Goal: Entertainment & Leisure: Consume media (video, audio)

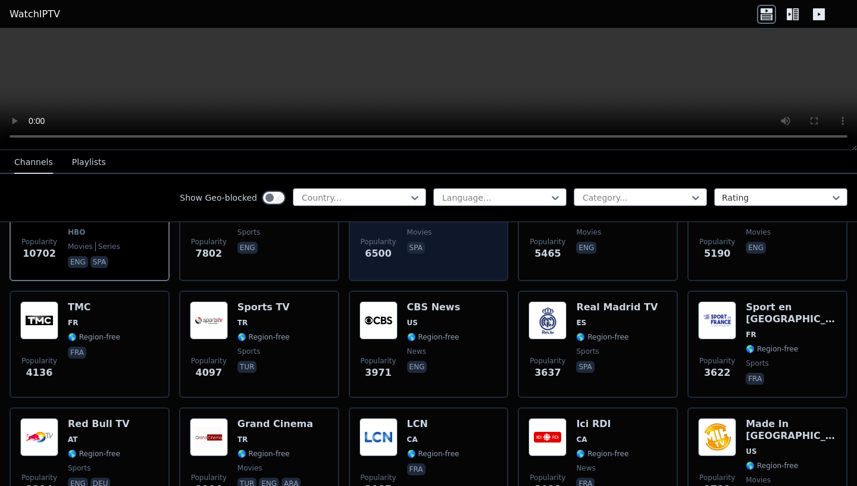
scroll to position [192, 0]
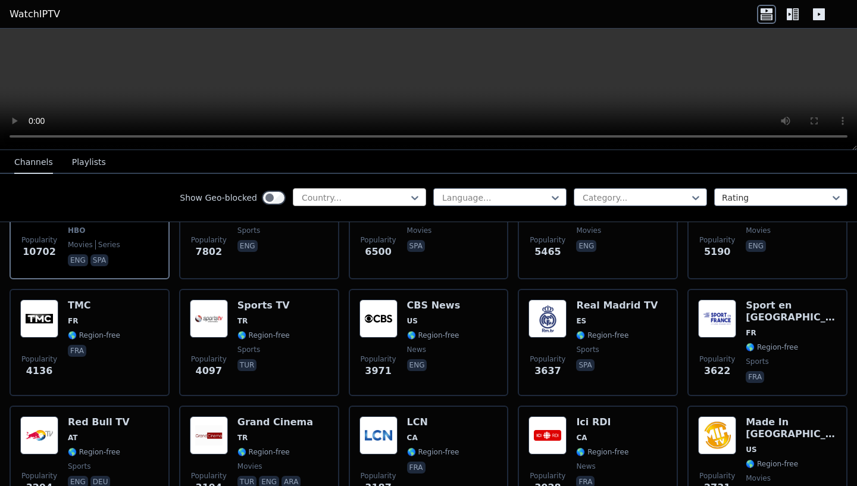
click at [414, 200] on div "Country..." at bounding box center [359, 197] width 133 height 18
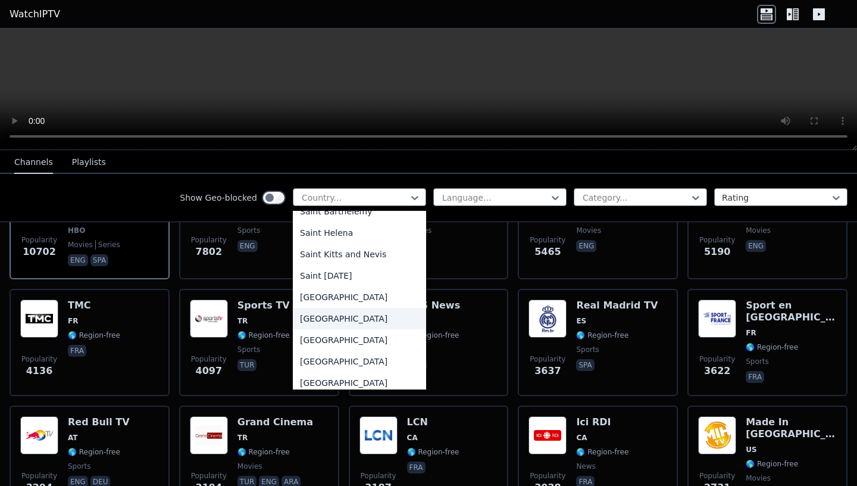
scroll to position [3371, 0]
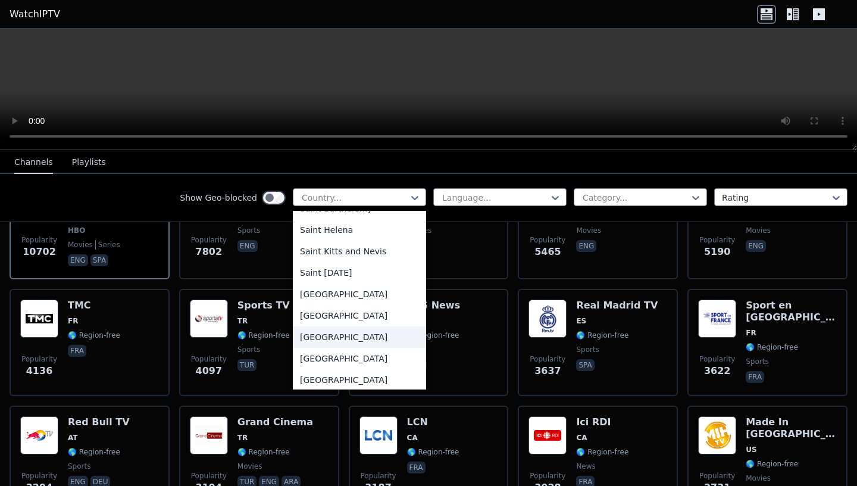
click at [321, 341] on div "[GEOGRAPHIC_DATA]" at bounding box center [359, 336] width 133 height 21
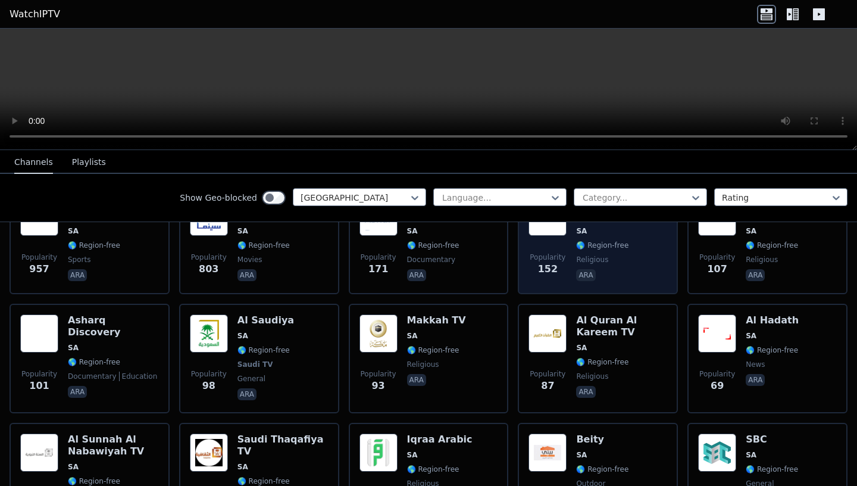
scroll to position [215, 0]
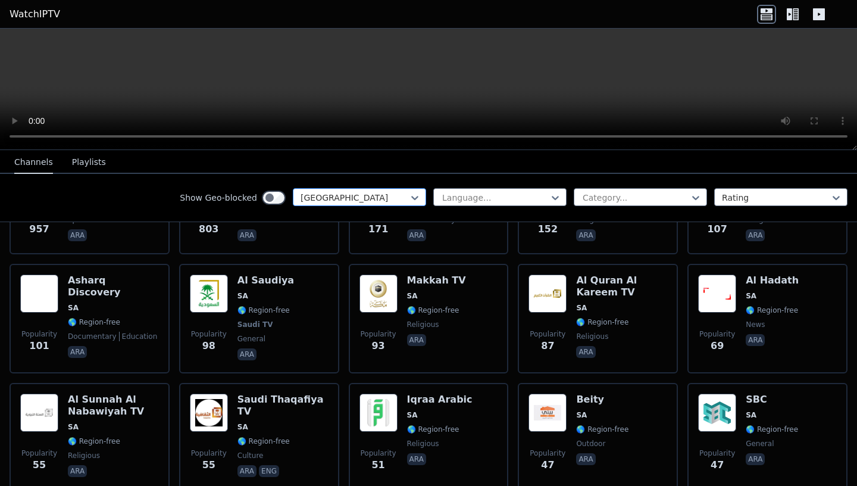
click at [384, 193] on div at bounding box center [355, 198] width 108 height 12
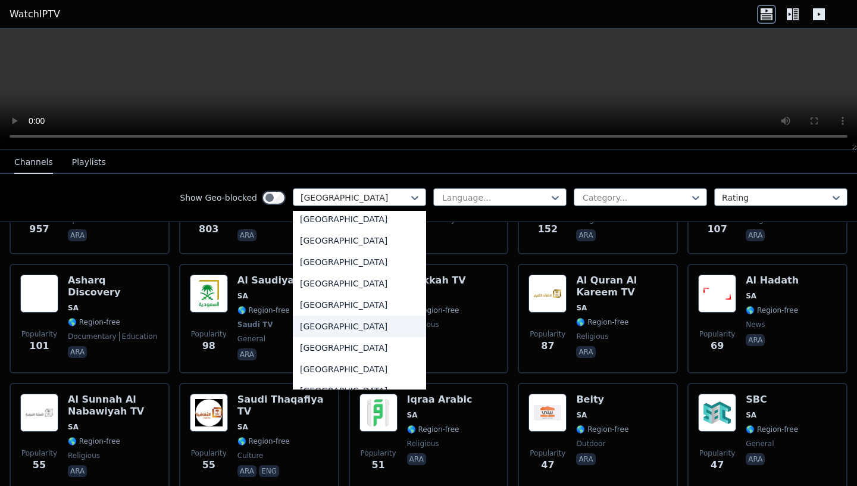
scroll to position [3574, 0]
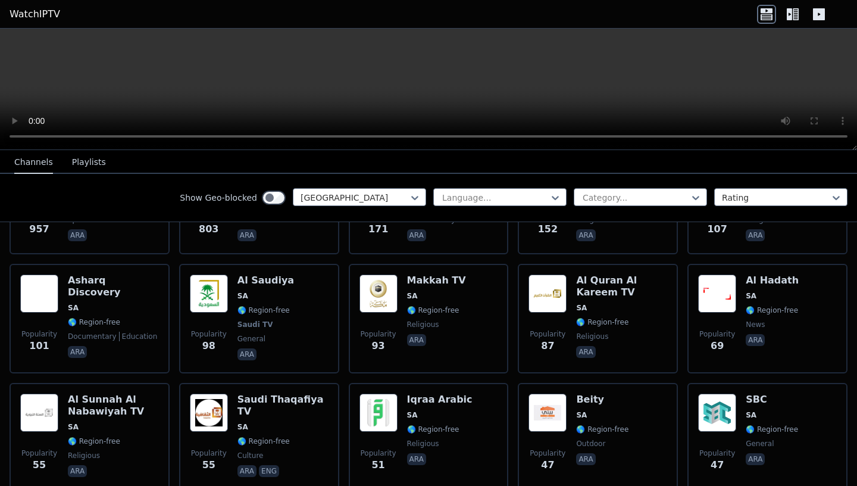
click at [148, 161] on nav "Channels Playlists" at bounding box center [428, 162] width 857 height 24
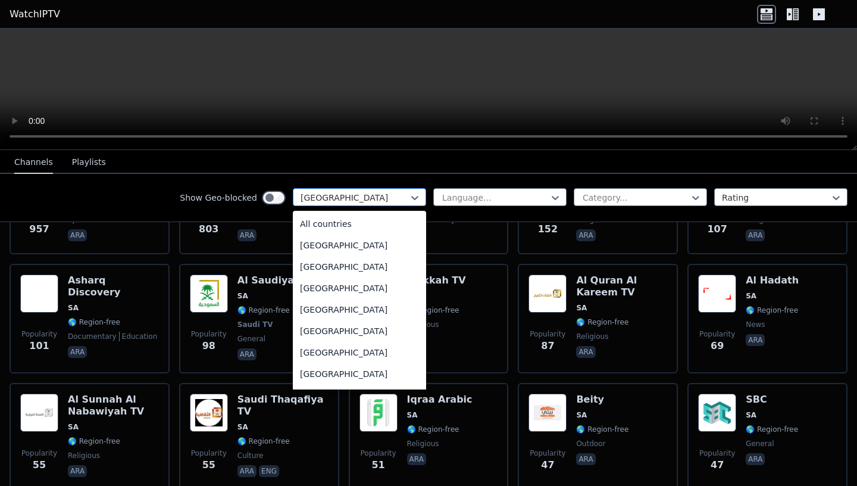
click at [305, 205] on div "[GEOGRAPHIC_DATA]" at bounding box center [359, 197] width 133 height 18
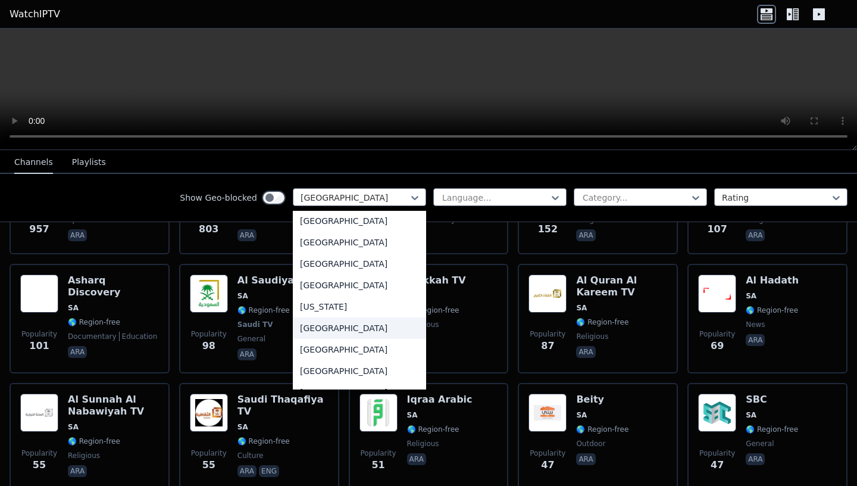
click at [366, 332] on div "[GEOGRAPHIC_DATA]" at bounding box center [359, 327] width 133 height 21
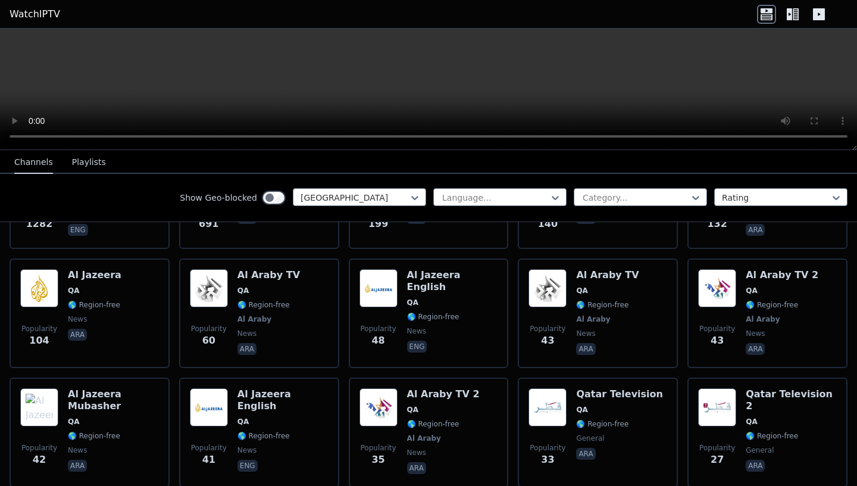
scroll to position [226, 0]
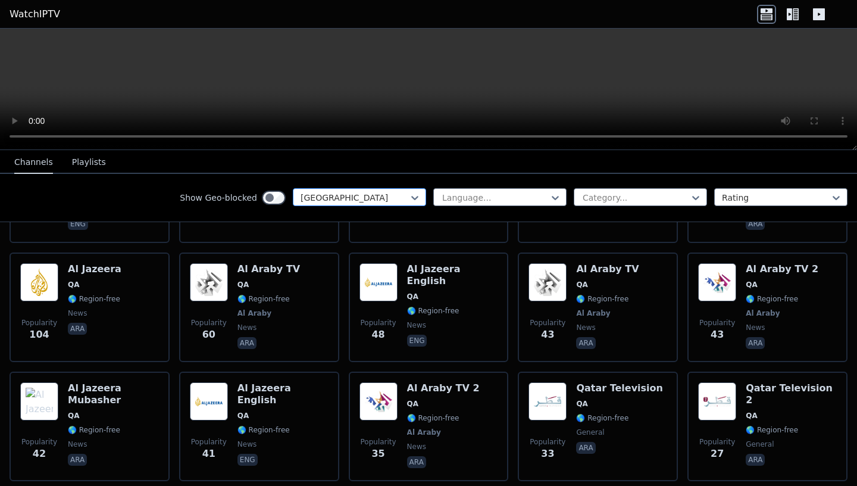
click at [324, 204] on div at bounding box center [355, 198] width 108 height 12
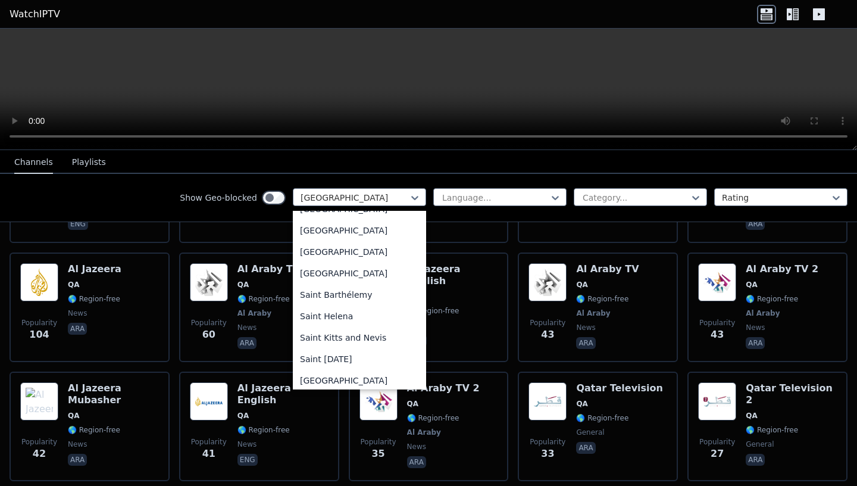
scroll to position [3281, 0]
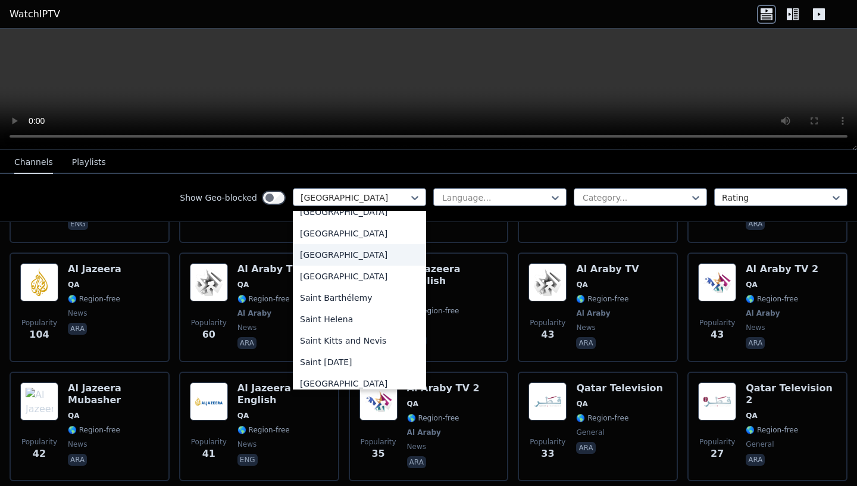
click at [338, 254] on div "[GEOGRAPHIC_DATA]" at bounding box center [359, 254] width 133 height 21
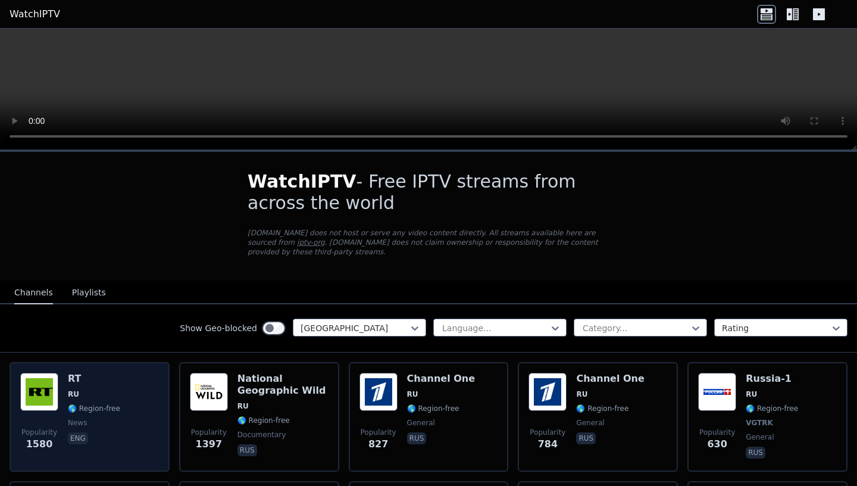
click at [109, 390] on span "RU" at bounding box center [94, 394] width 52 height 10
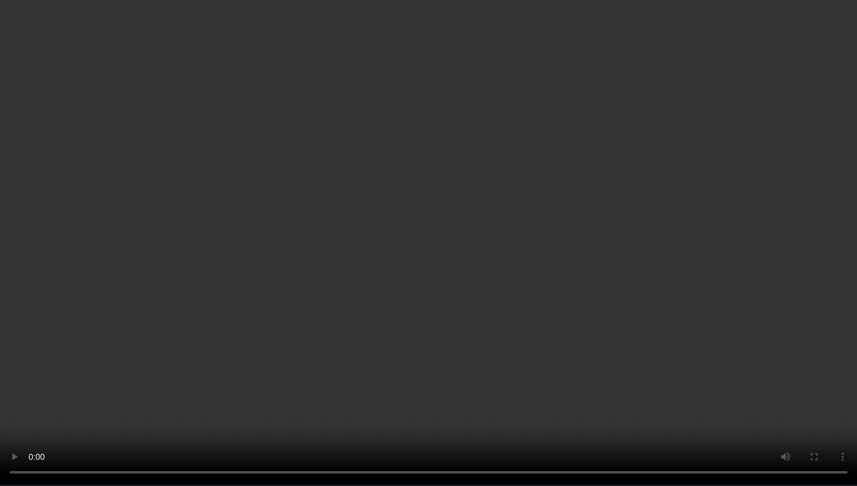
scroll to position [53, 0]
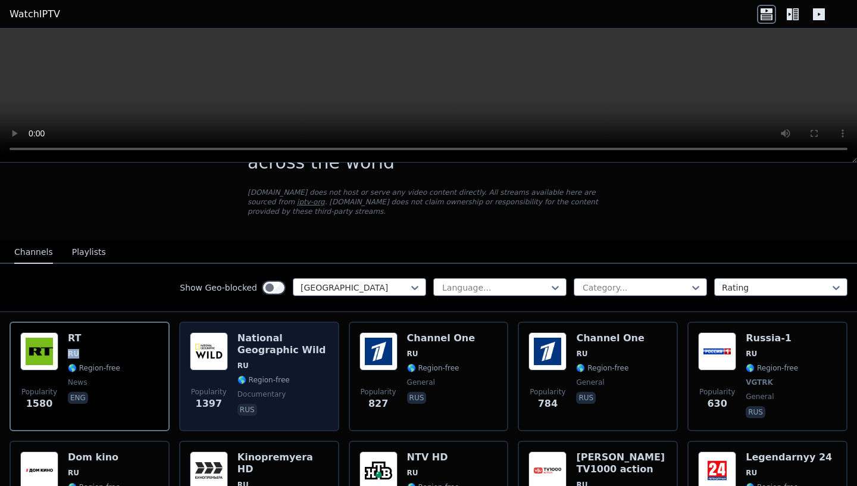
click at [266, 358] on div "National Geographic Wild RU 🌎 Region-free documentary rus" at bounding box center [283, 376] width 91 height 88
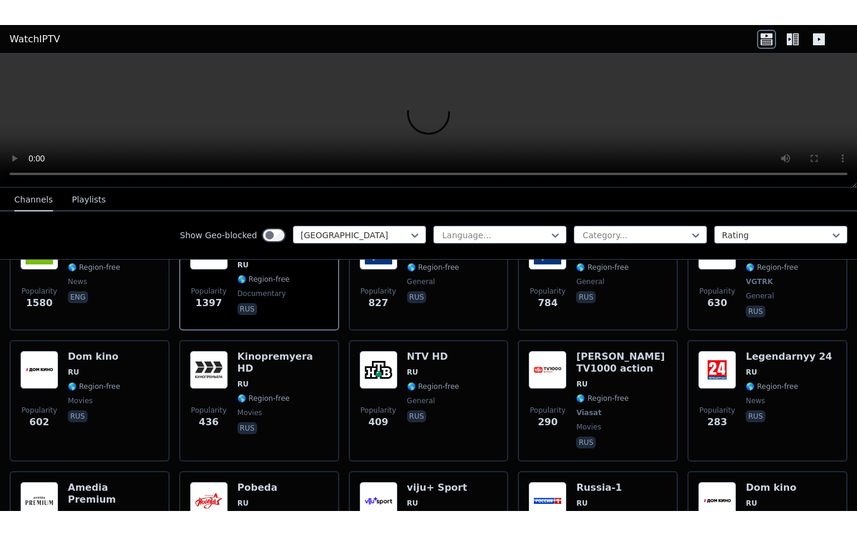
scroll to position [193, 0]
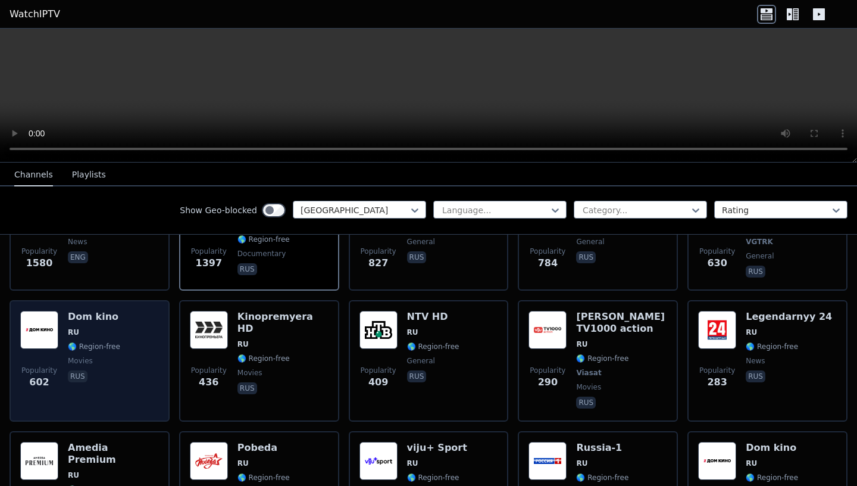
click at [117, 348] on span "🌎 Region-free" at bounding box center [94, 347] width 52 height 10
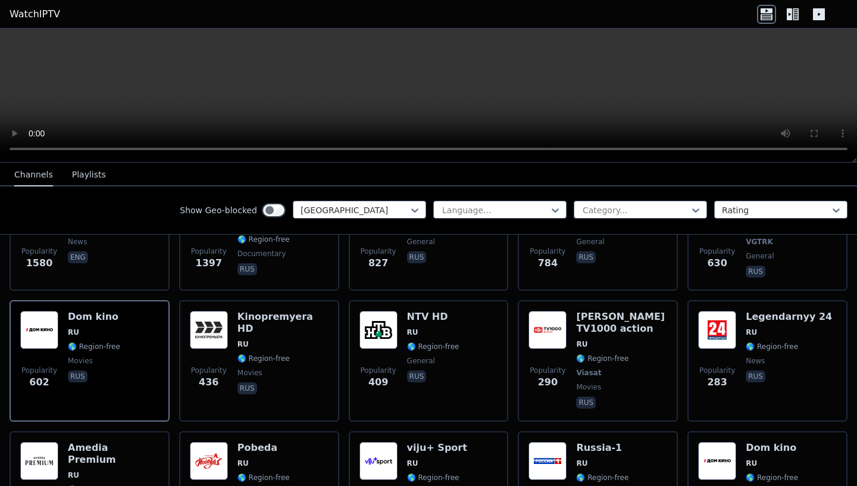
click at [849, 156] on div at bounding box center [428, 96] width 857 height 134
